Goal: Task Accomplishment & Management: Manage account settings

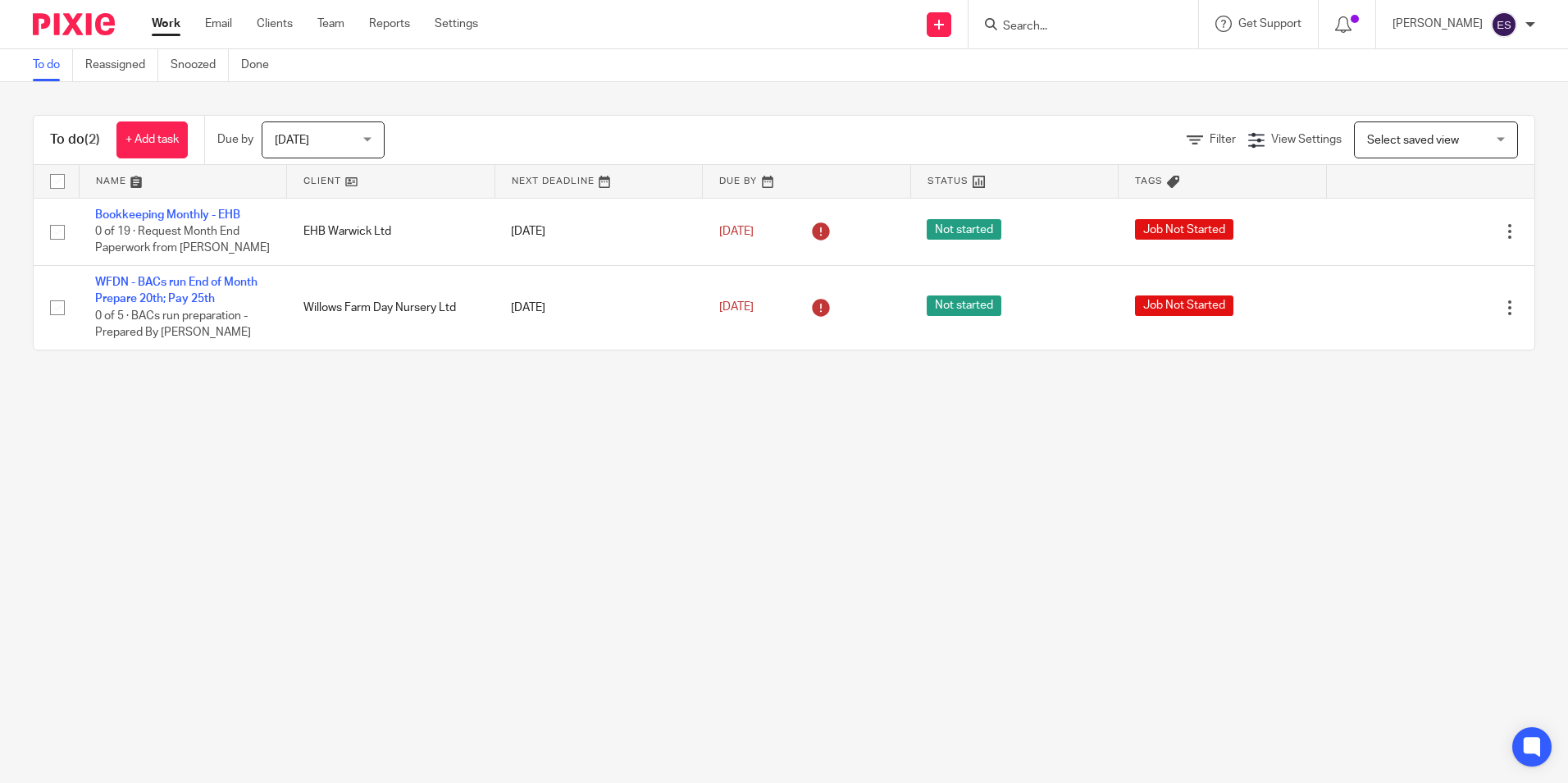
click at [1050, 42] on div at bounding box center [1084, 24] width 229 height 49
click at [1054, 30] on input "Search" at bounding box center [1075, 26] width 147 height 15
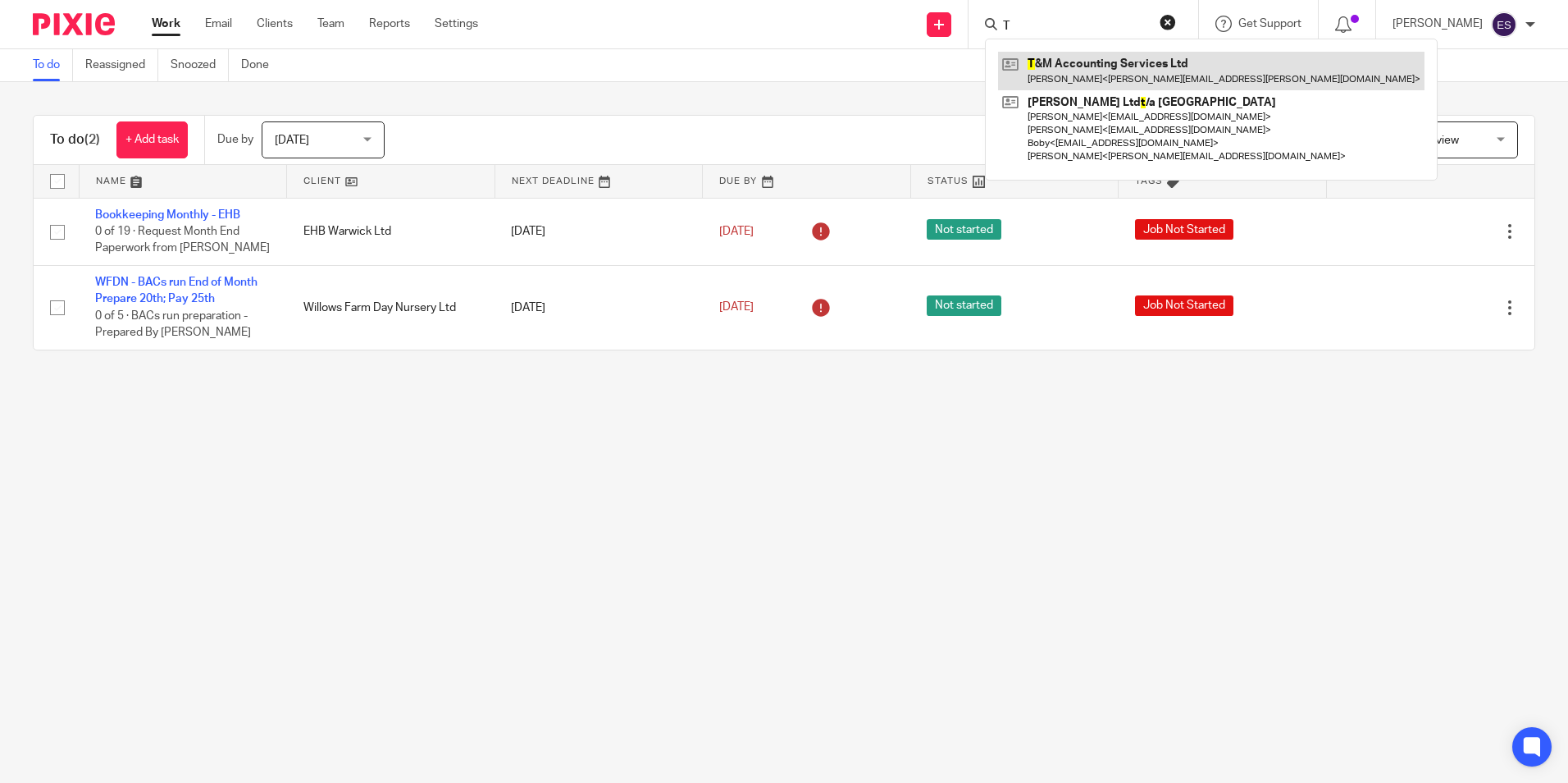
type input "T"
click at [1066, 58] on link at bounding box center [1211, 71] width 426 height 38
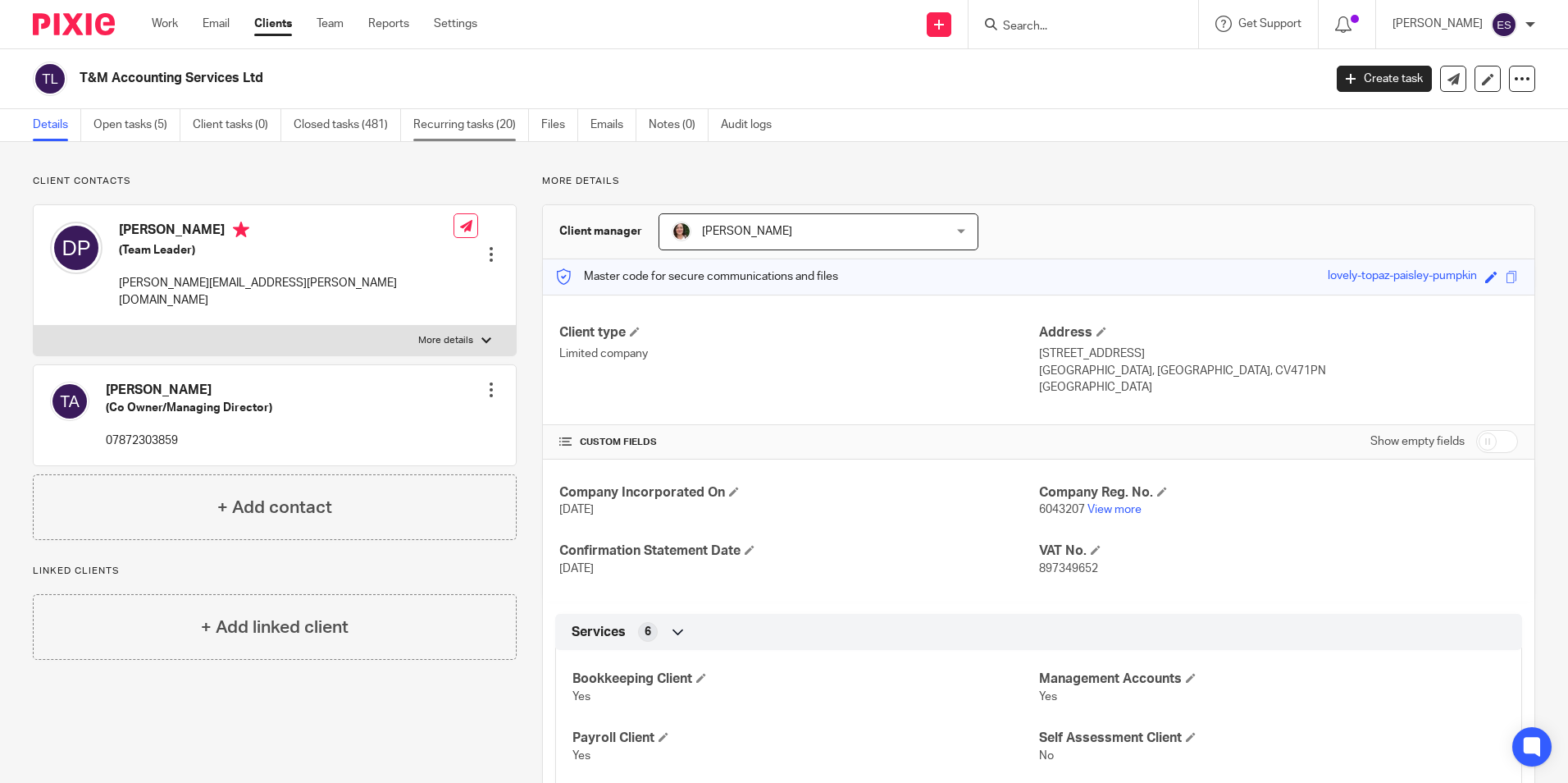
click at [487, 124] on link "Recurring tasks (20)" at bounding box center [470, 125] width 116 height 32
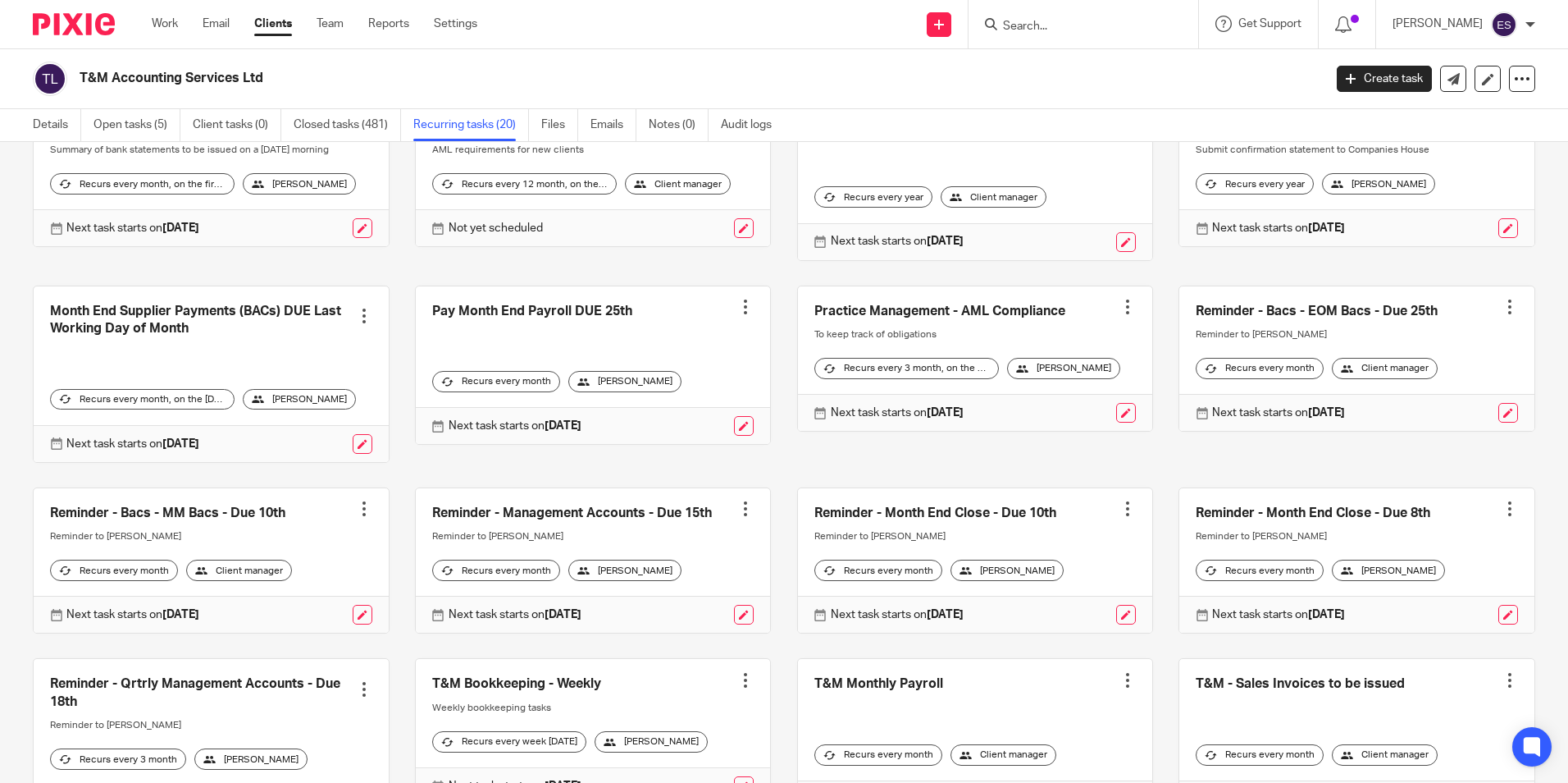
scroll to position [164, 0]
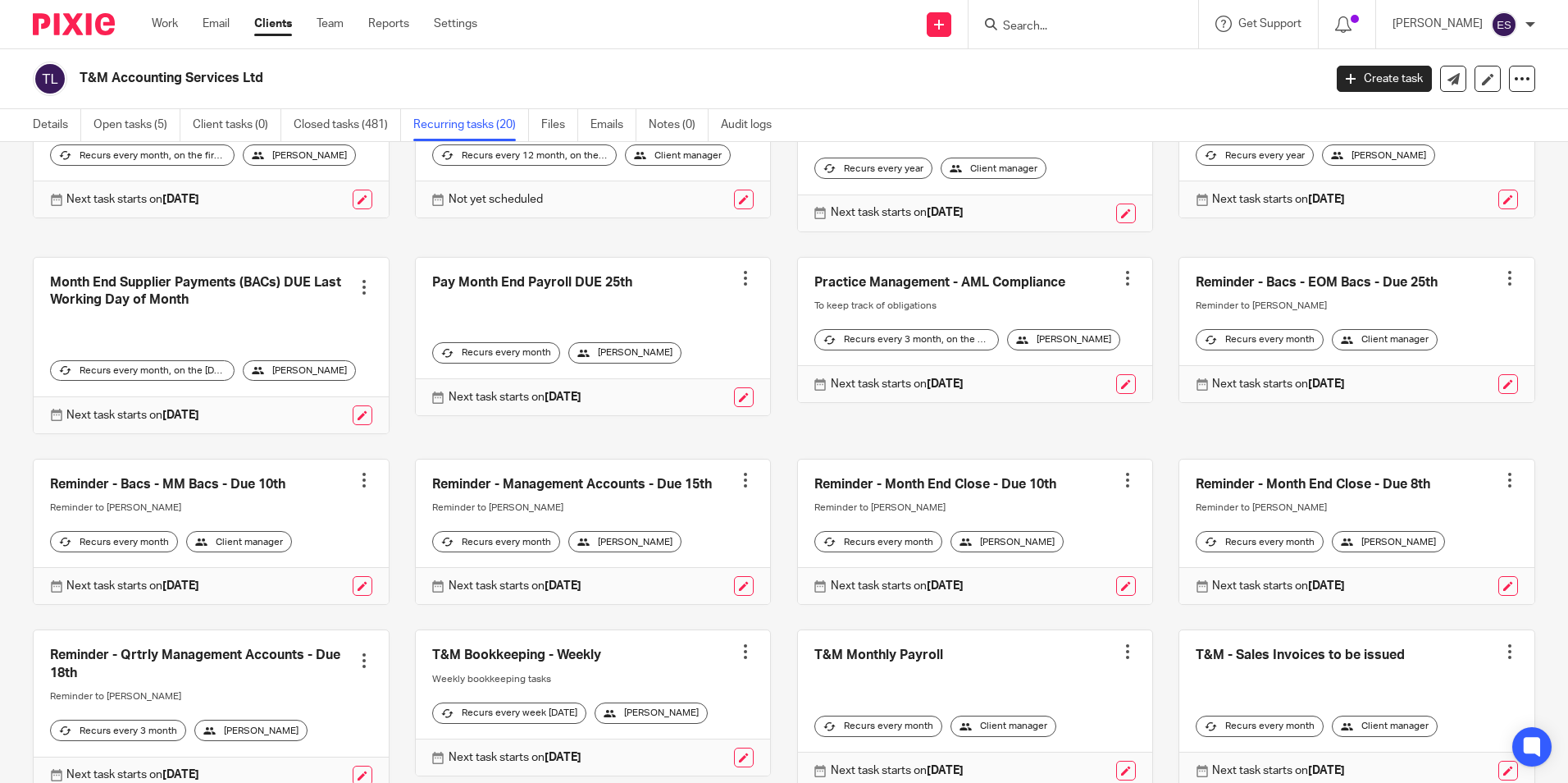
click at [560, 296] on link at bounding box center [593, 336] width 355 height 158
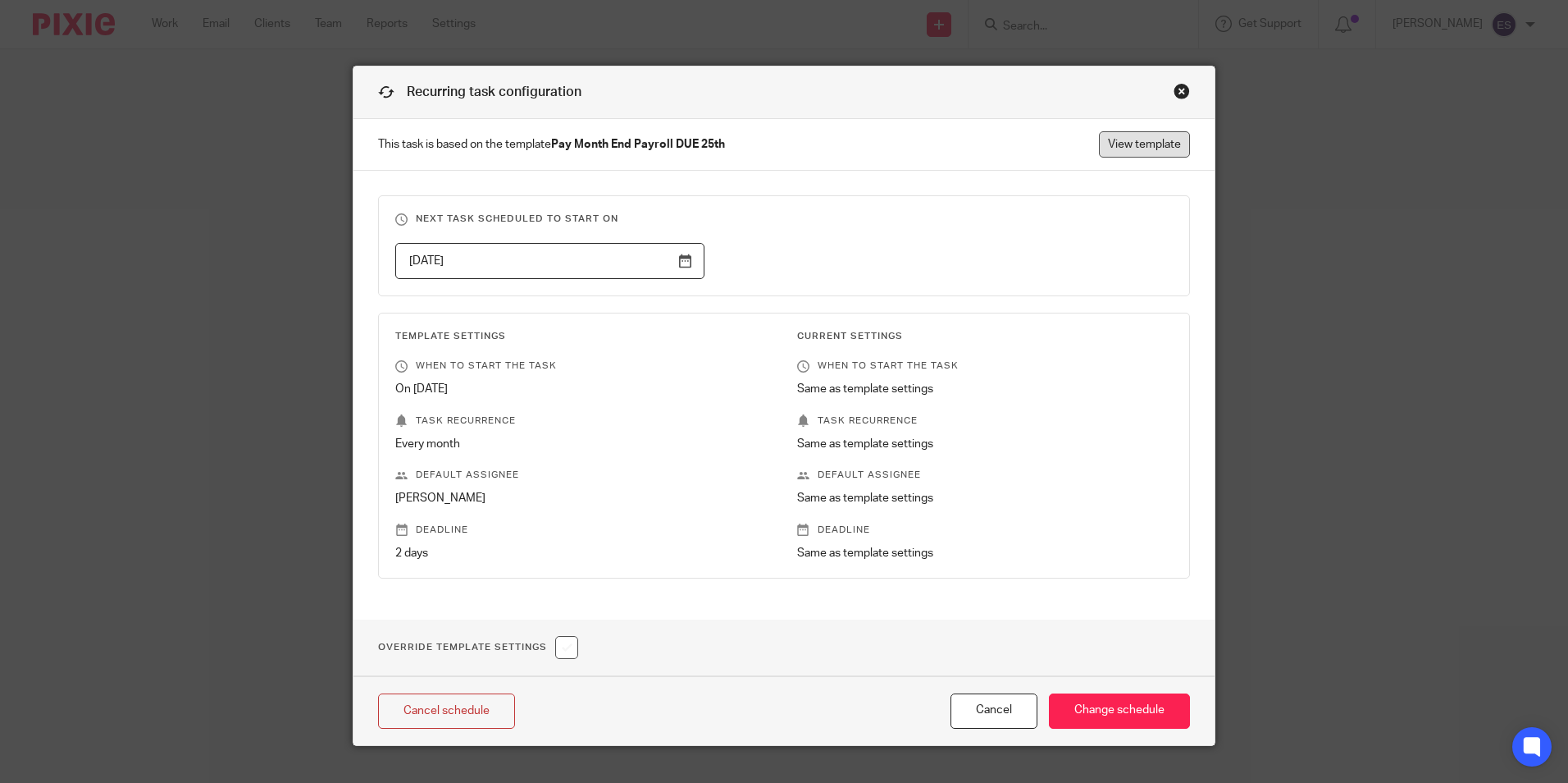
click at [1115, 147] on link "View template" at bounding box center [1144, 145] width 91 height 26
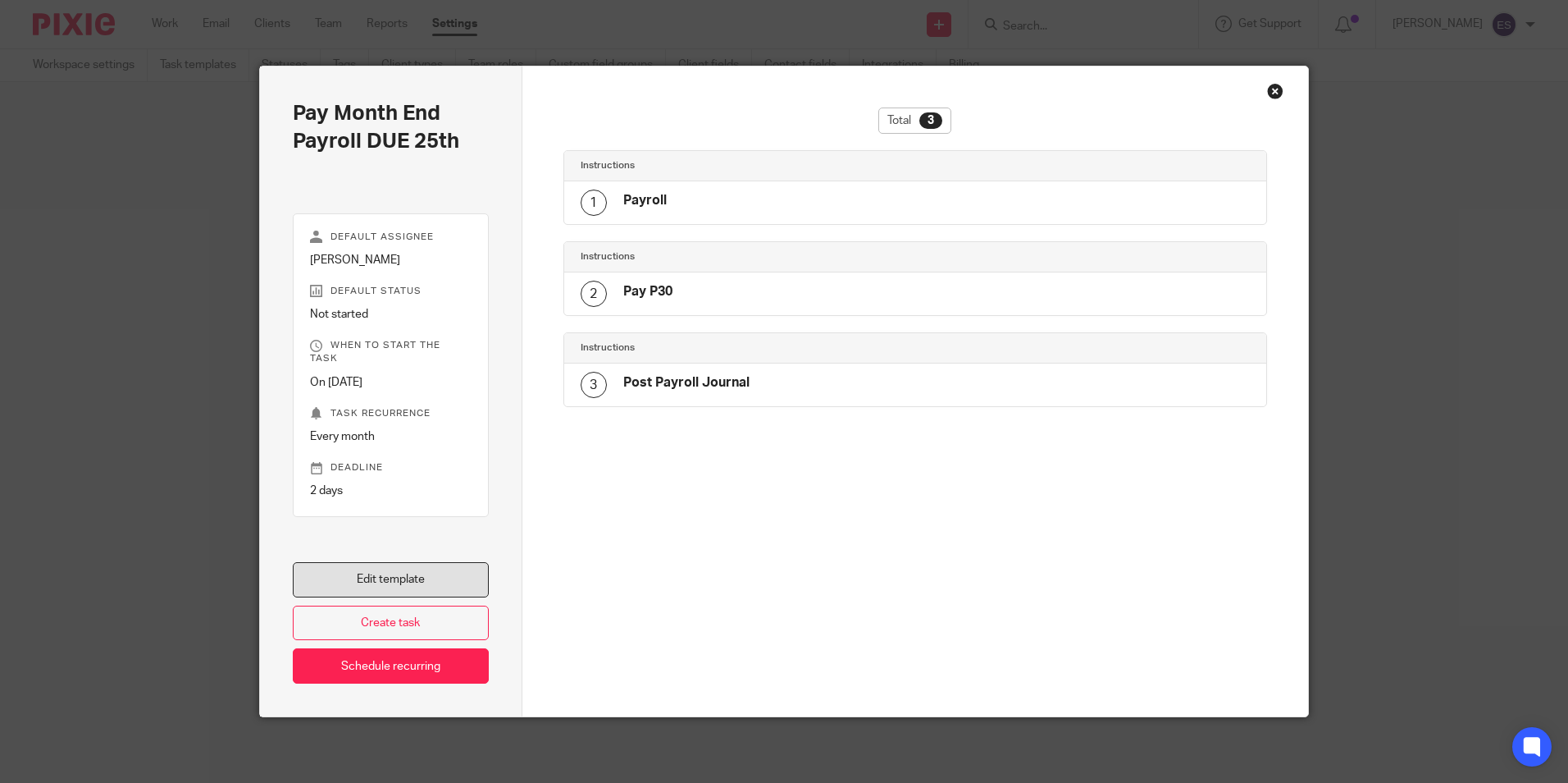
click at [405, 593] on link "Edit template" at bounding box center [391, 580] width 196 height 35
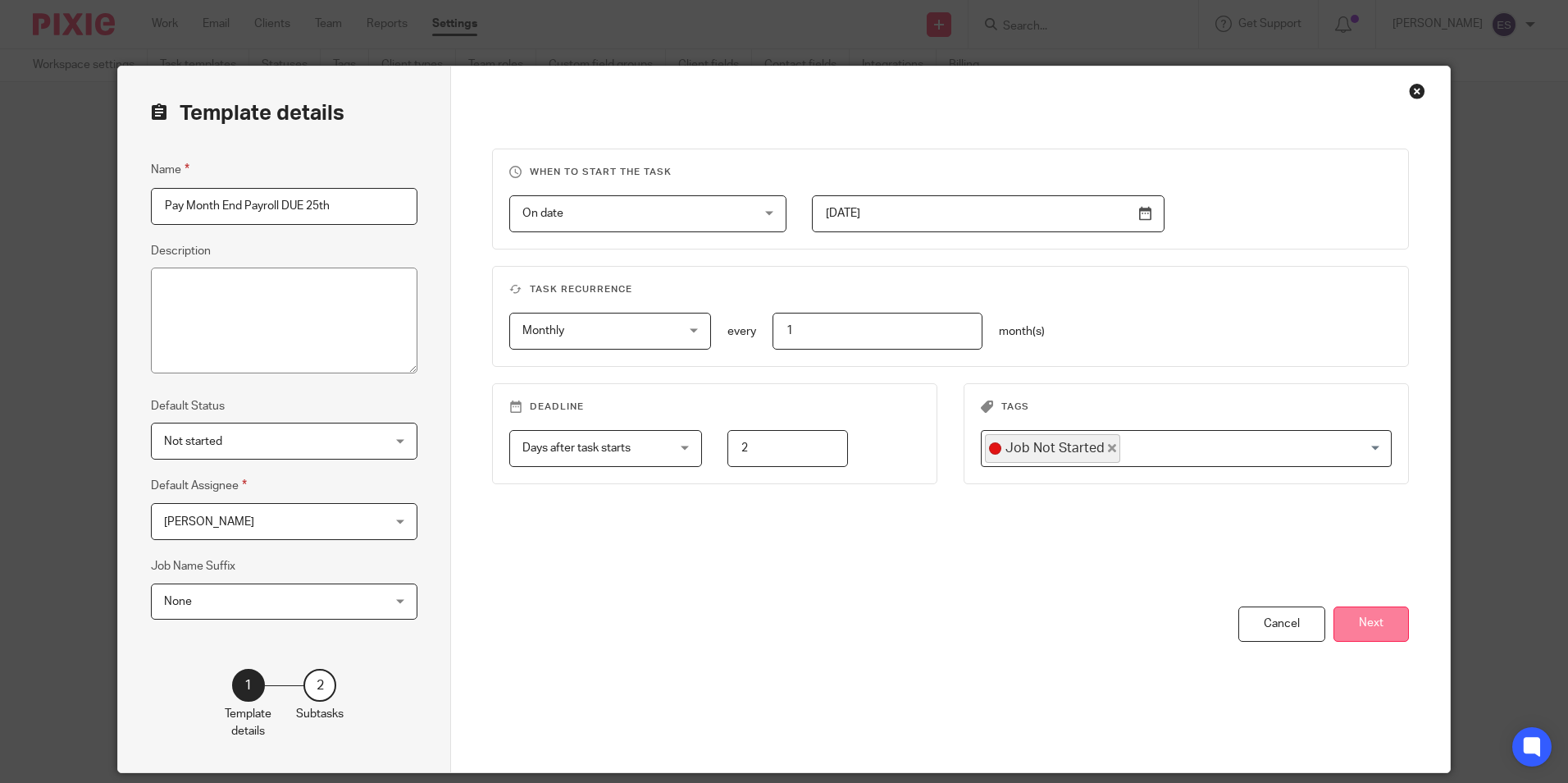
click at [1383, 638] on button "Next" at bounding box center [1370, 624] width 75 height 35
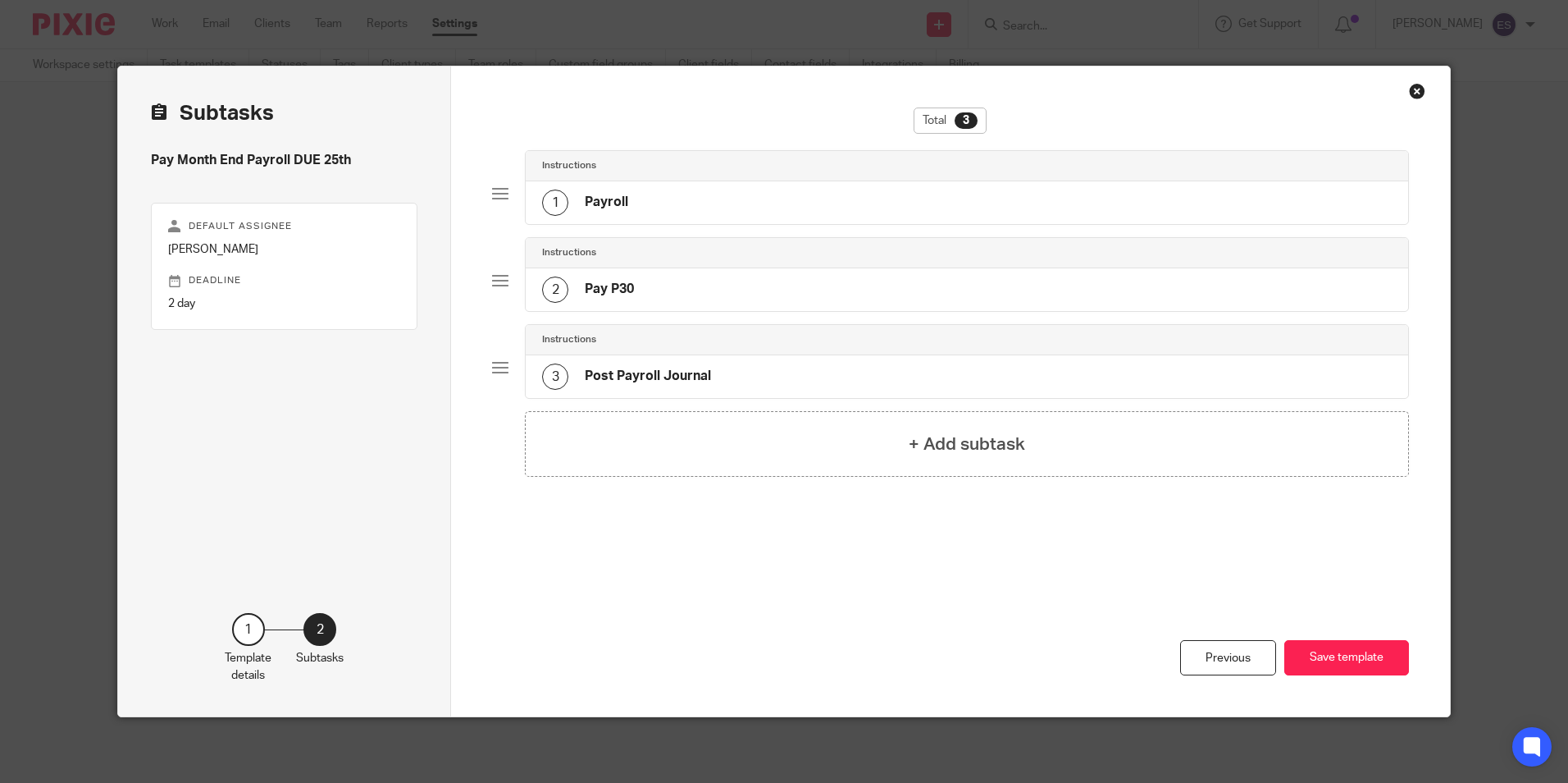
click at [596, 207] on h4 "Payroll" at bounding box center [606, 202] width 43 height 18
